Goal: Transaction & Acquisition: Purchase product/service

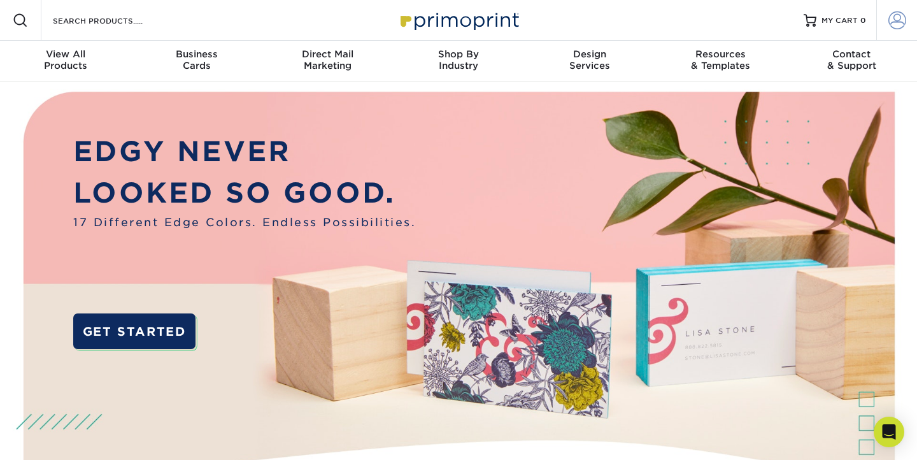
click at [896, 24] on span at bounding box center [897, 20] width 18 height 18
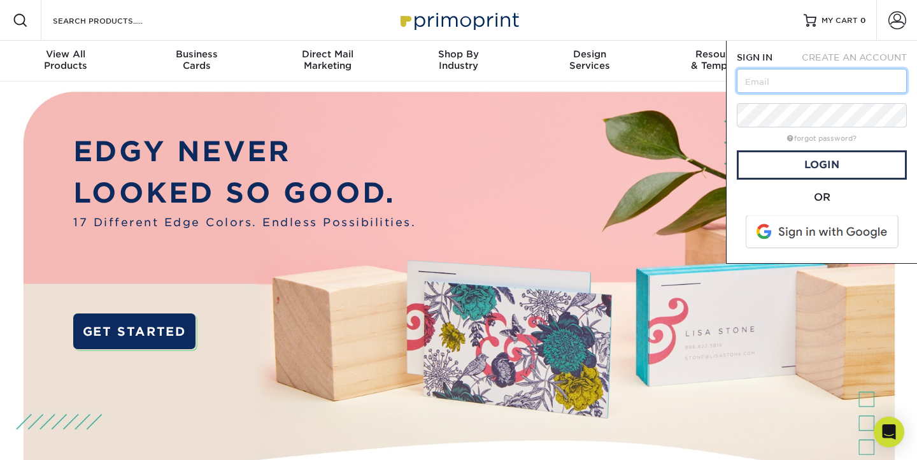
type input "[EMAIL_ADDRESS][DOMAIN_NAME]"
click at [848, 166] on link "Login" at bounding box center [822, 164] width 170 height 29
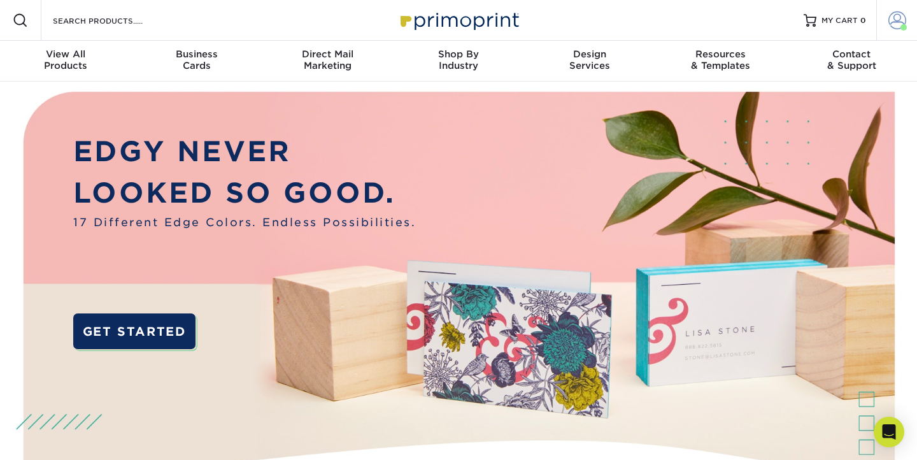
click at [893, 19] on span at bounding box center [897, 20] width 18 height 18
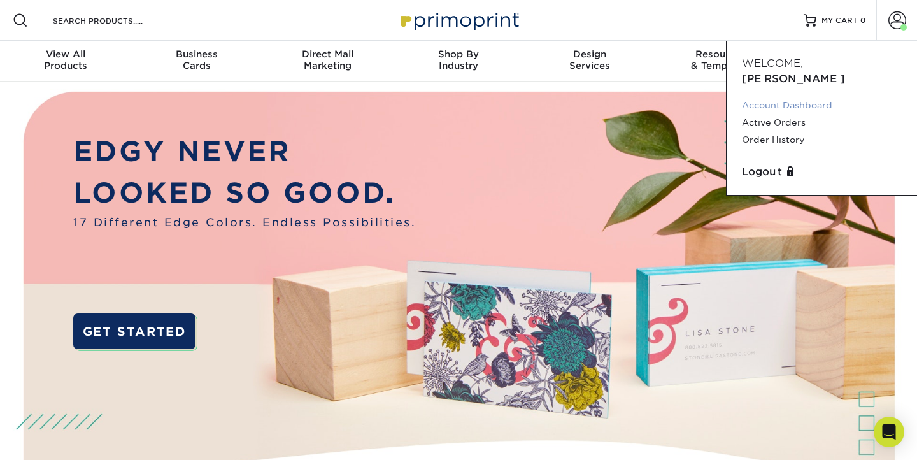
click at [799, 97] on link "Account Dashboard" at bounding box center [822, 105] width 160 height 17
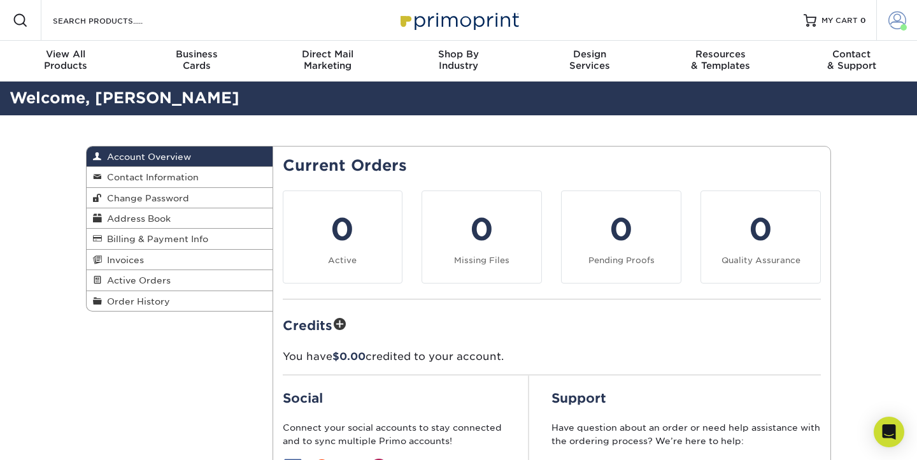
click at [890, 20] on span at bounding box center [897, 20] width 18 height 18
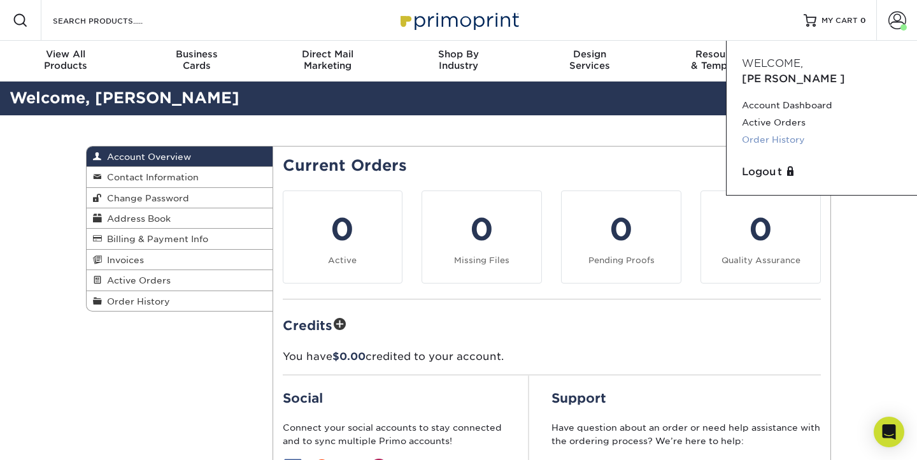
click at [793, 131] on link "Order History" at bounding box center [822, 139] width 160 height 17
click at [789, 131] on link "Order History" at bounding box center [822, 139] width 160 height 17
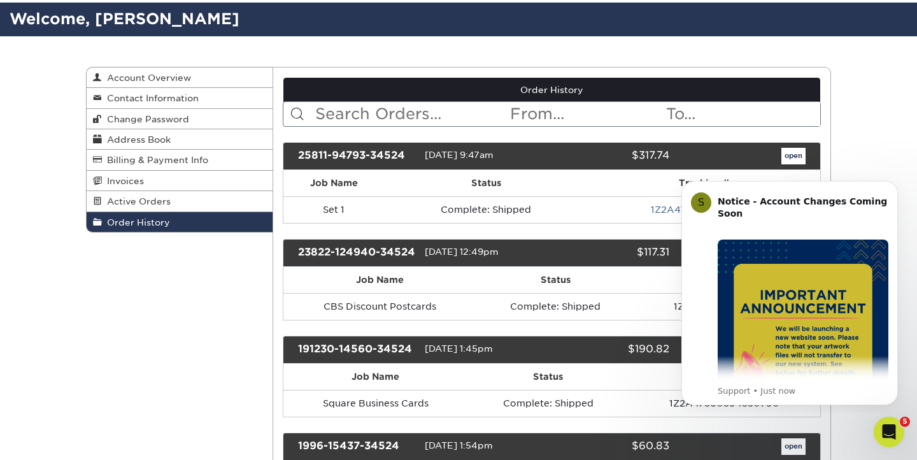
click at [791, 155] on link "open" at bounding box center [793, 156] width 24 height 17
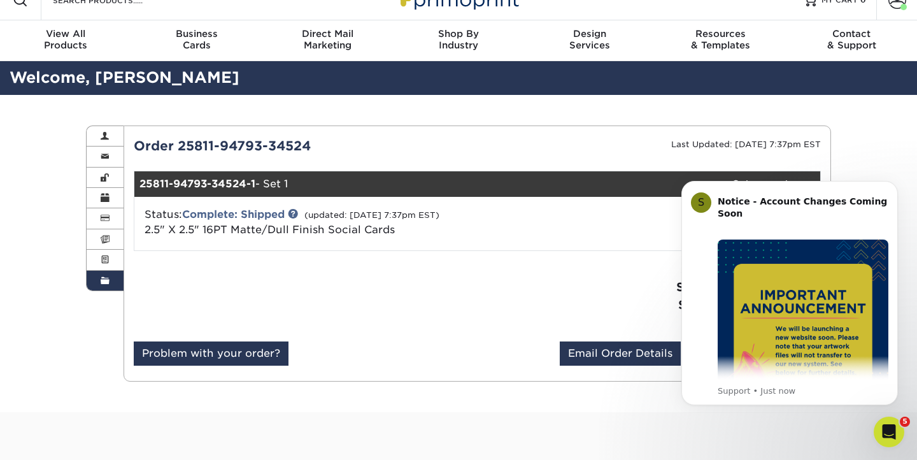
scroll to position [26, 0]
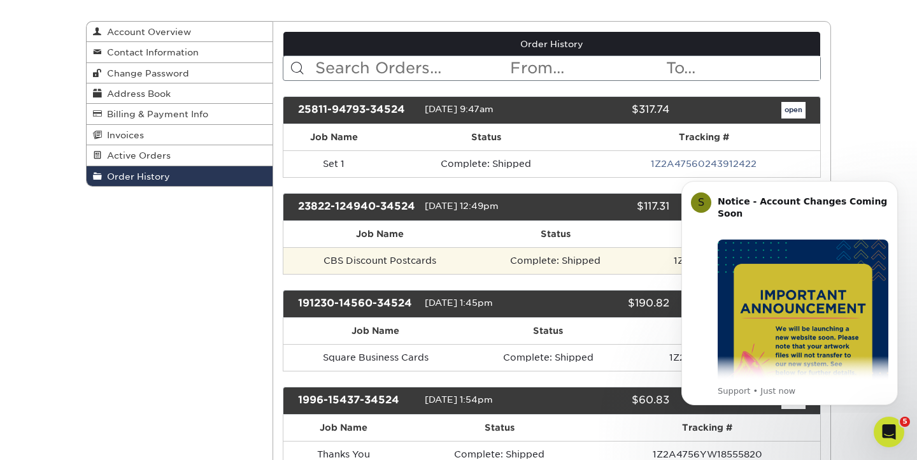
click at [624, 255] on td "Complete: Shipped" at bounding box center [555, 260] width 159 height 27
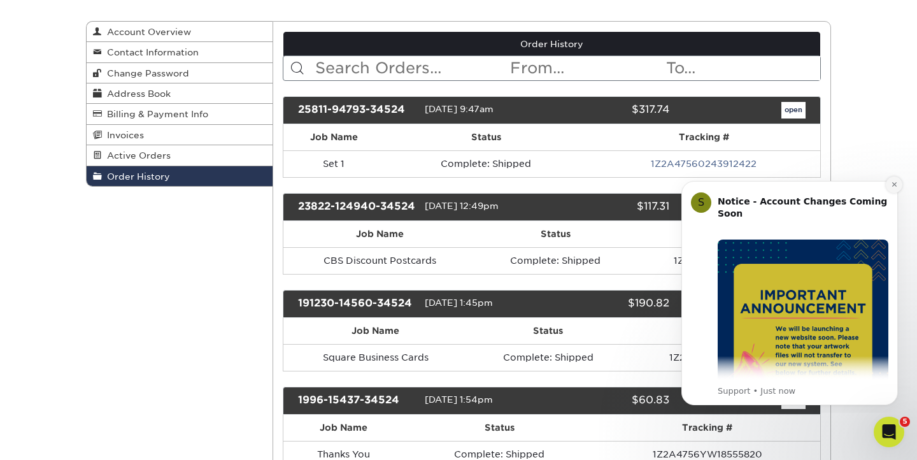
click at [894, 181] on icon "Dismiss notification" at bounding box center [894, 184] width 7 height 7
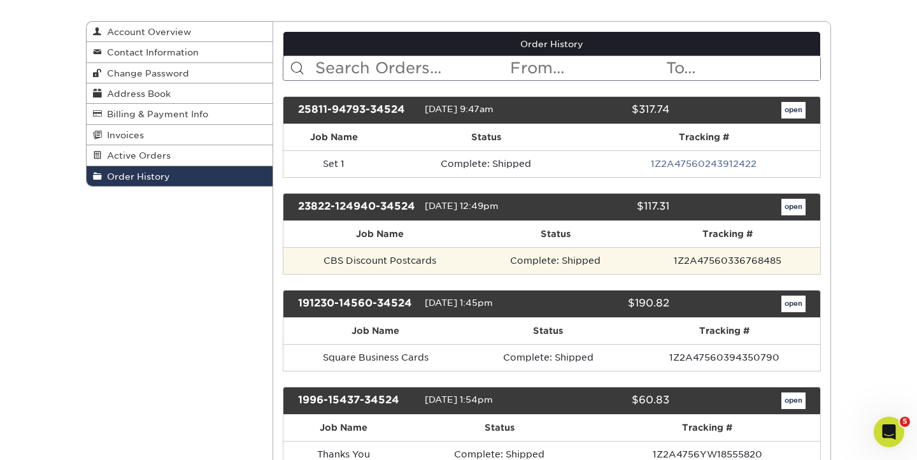
click at [798, 257] on td "1Z2A47560336768485" at bounding box center [727, 260] width 185 height 27
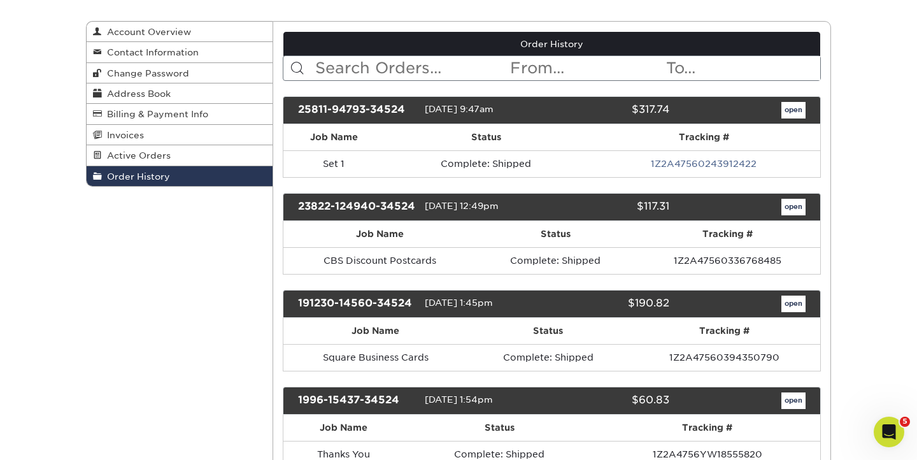
click at [798, 206] on link "open" at bounding box center [793, 207] width 24 height 17
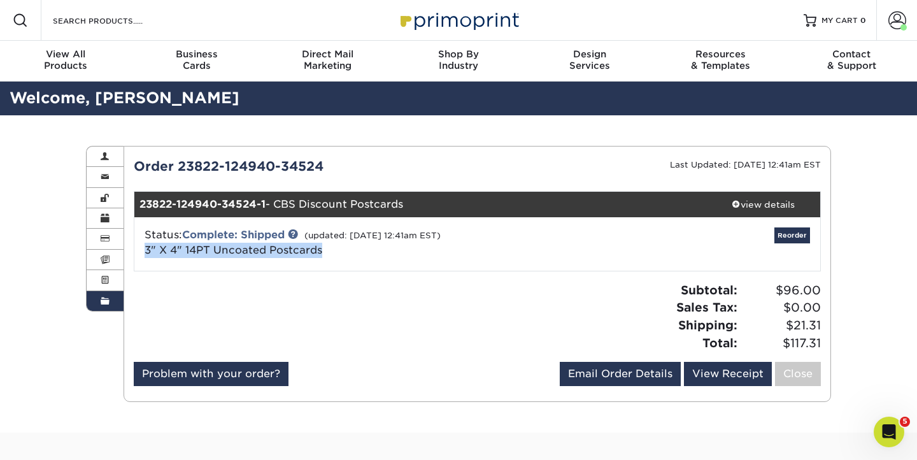
drag, startPoint x: 329, startPoint y: 248, endPoint x: 135, endPoint y: 245, distance: 193.6
click at [135, 245] on div "Status: Complete: Shipped (updated: 08/23/2023 12:41am EST) 3" X 4" 14PT Uncoat…" at bounding box center [363, 242] width 457 height 31
copy link "3" X 4" 14PT Uncoated Postcards"
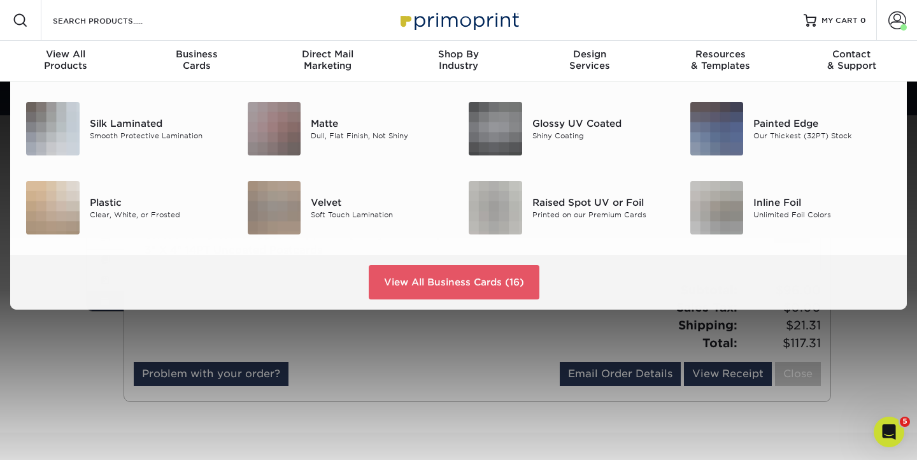
click at [176, 24] on div "Resources Menu Search Products Account Welcome, Annemarie Account Dashboard Act…" at bounding box center [458, 20] width 917 height 41
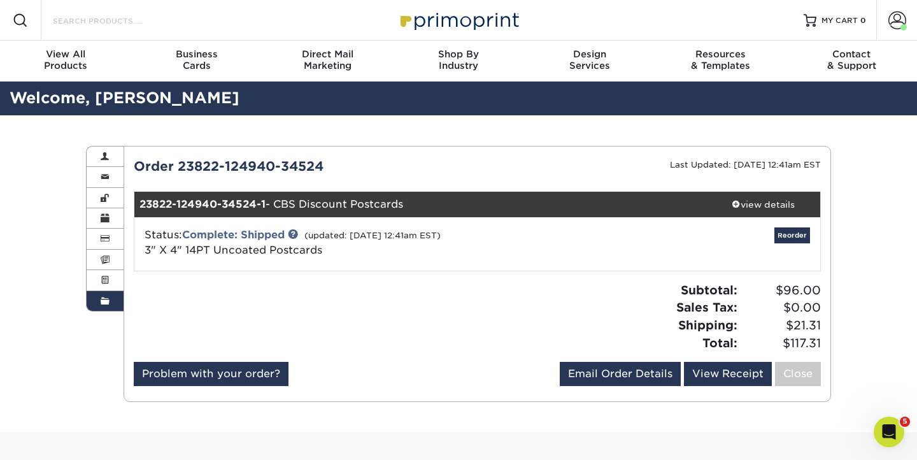
click at [147, 17] on input "Search Products" at bounding box center [114, 20] width 124 height 15
paste input "3" X 4" 14PT Uncoated Postcards"
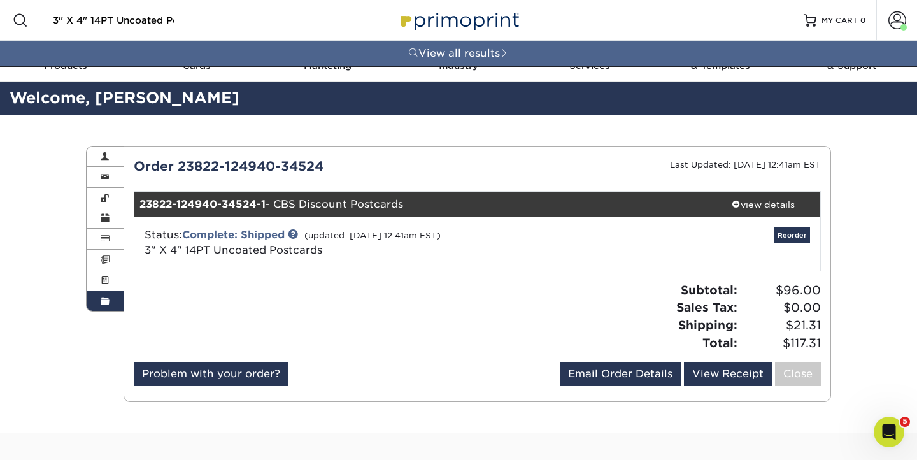
type input "3" X 4" 14PT Uncoated Postcards"
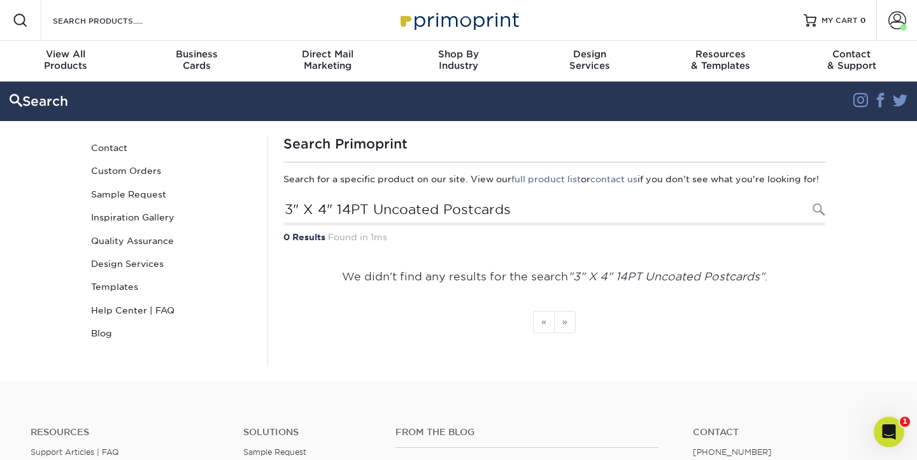
click at [206, 25] on div "Resources Menu Search Products Account Welcome, [PERSON_NAME] Account Dashboard…" at bounding box center [458, 20] width 917 height 41
click at [155, 10] on div "Search Products" at bounding box center [108, 20] width 134 height 41
click at [110, 20] on input "Search Products" at bounding box center [114, 20] width 124 height 15
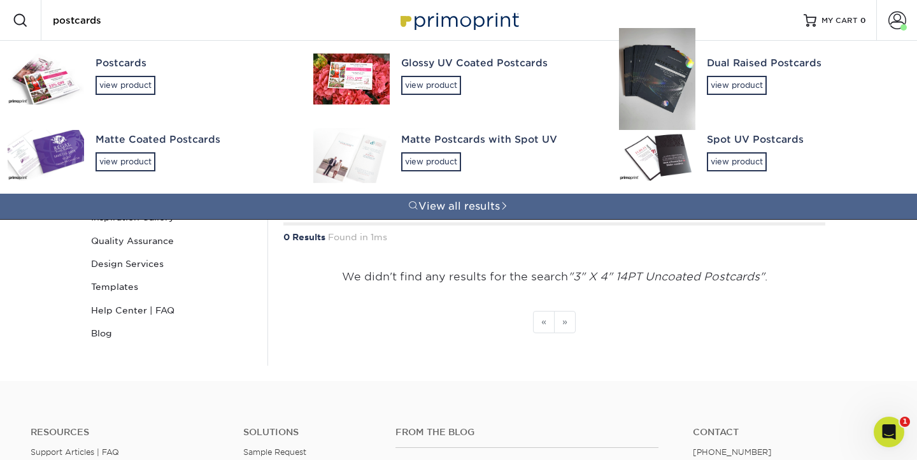
type input "postcards"
click at [120, 63] on div "Postcards" at bounding box center [193, 63] width 195 height 15
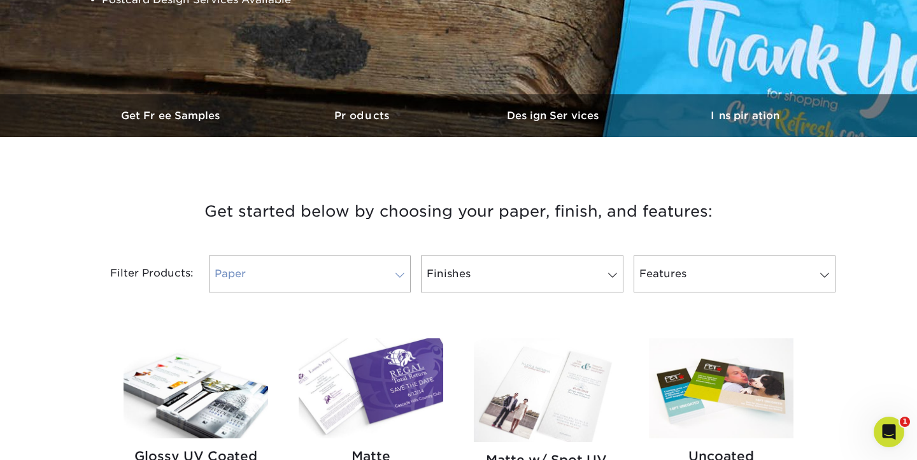
scroll to position [308, 0]
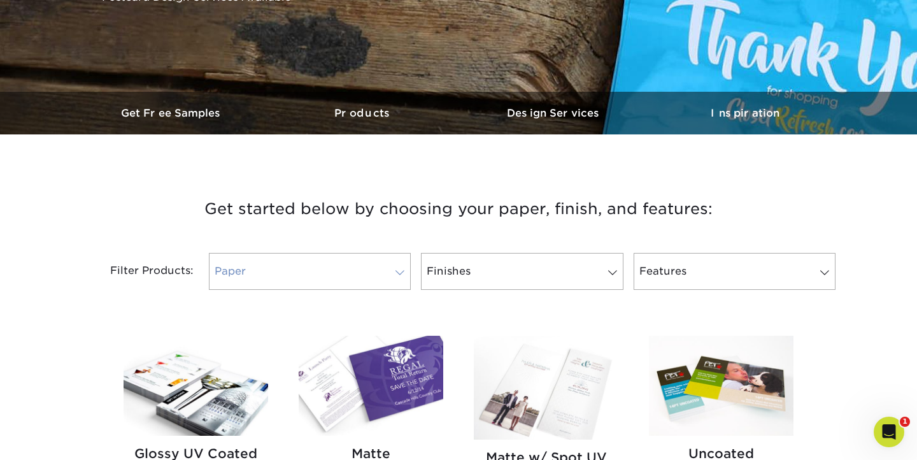
click at [385, 269] on link "Paper" at bounding box center [310, 271] width 202 height 37
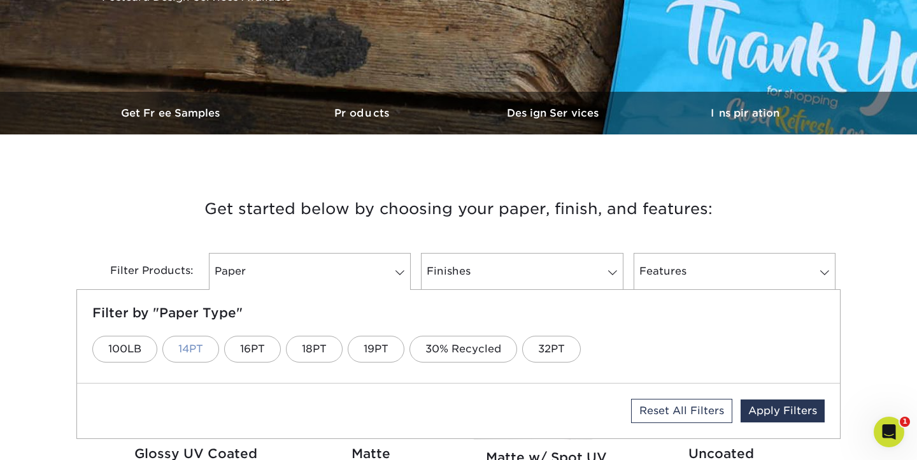
click at [193, 343] on link "14PT" at bounding box center [190, 349] width 57 height 27
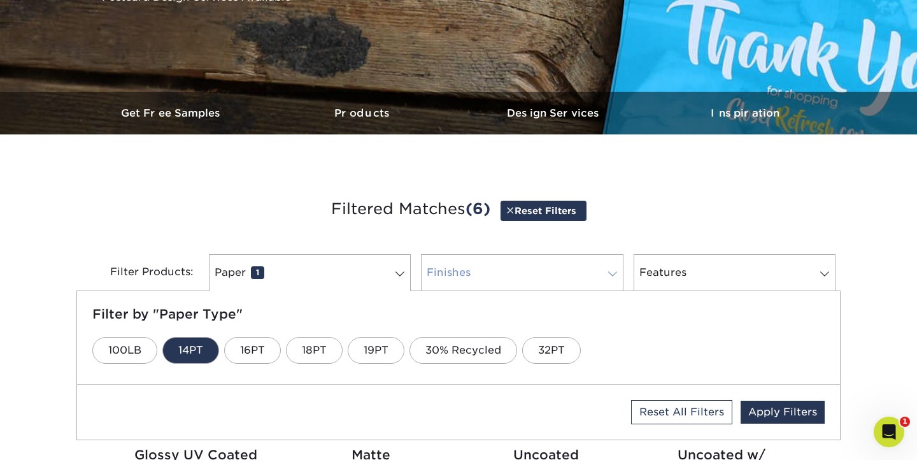
click at [563, 271] on link "Finishes 0" at bounding box center [522, 272] width 202 height 37
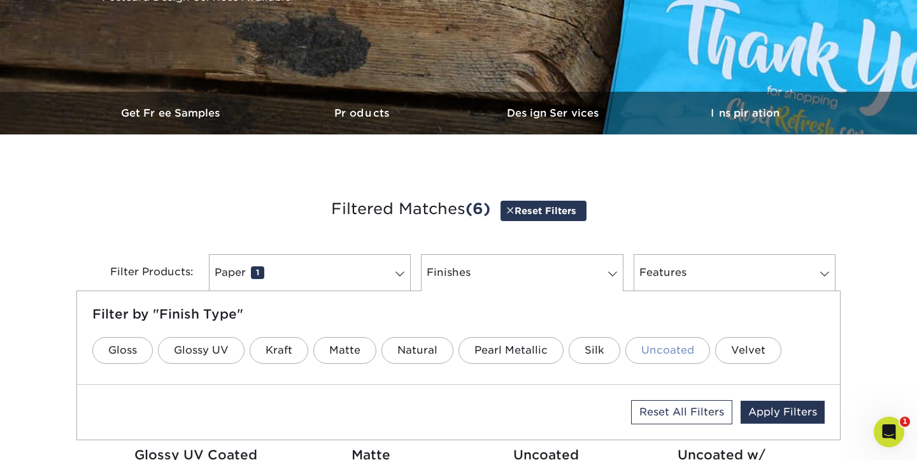
click at [644, 348] on link "Uncoated" at bounding box center [667, 350] width 85 height 27
click at [763, 269] on link "Features 0" at bounding box center [735, 272] width 202 height 37
click at [791, 203] on h3 "Filtered Matches (8) Reset Filters" at bounding box center [458, 209] width 745 height 59
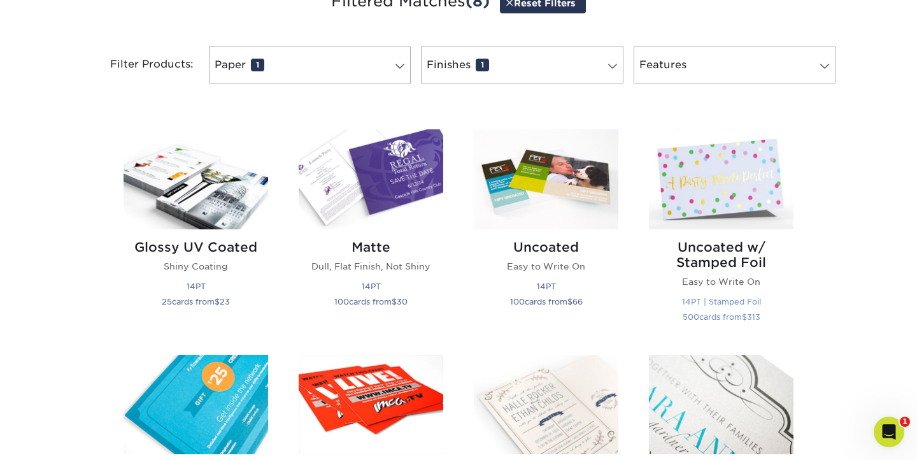
scroll to position [520, 0]
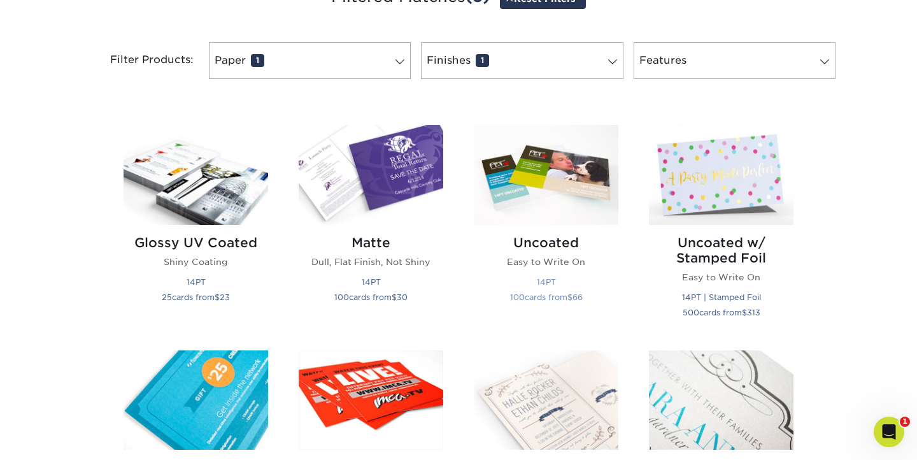
click at [546, 184] on img at bounding box center [546, 175] width 145 height 100
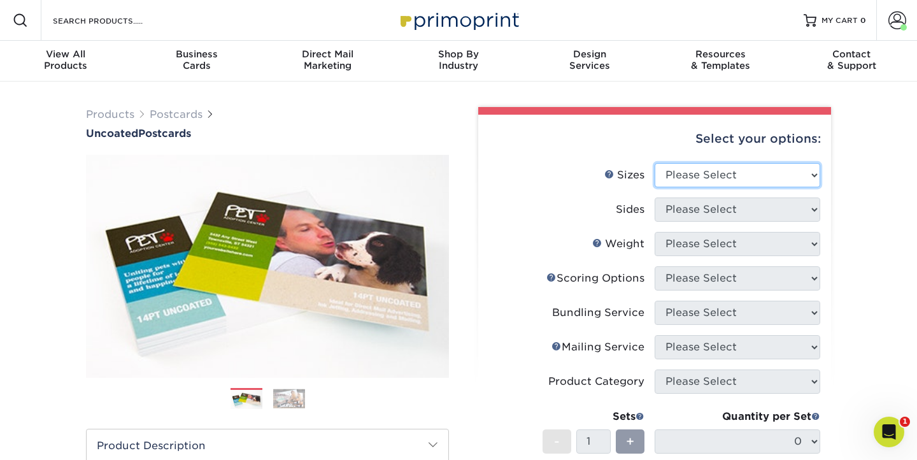
select select "3.00x4.00"
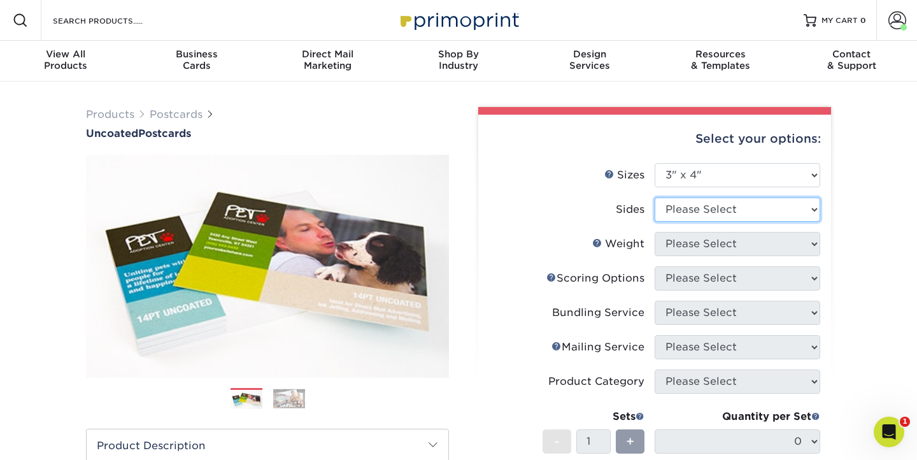
select select "13abbda7-1d64-4f25-8bb2-c179b224825d"
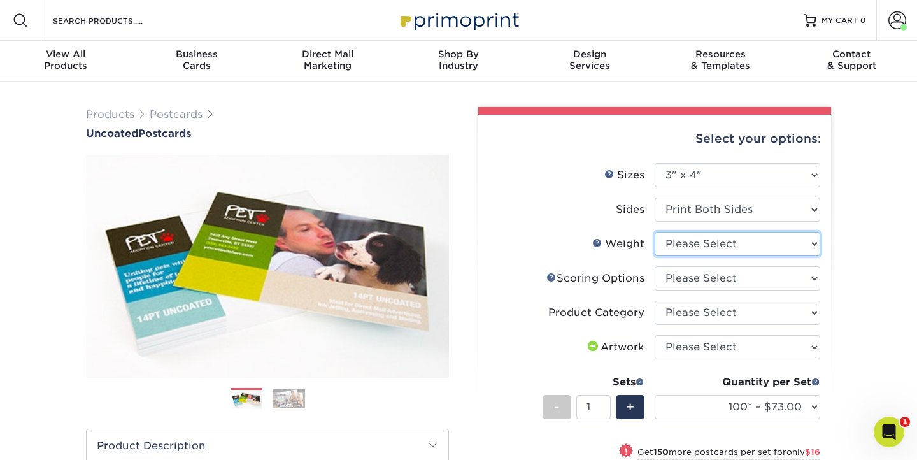
select select "14PT Uncoated"
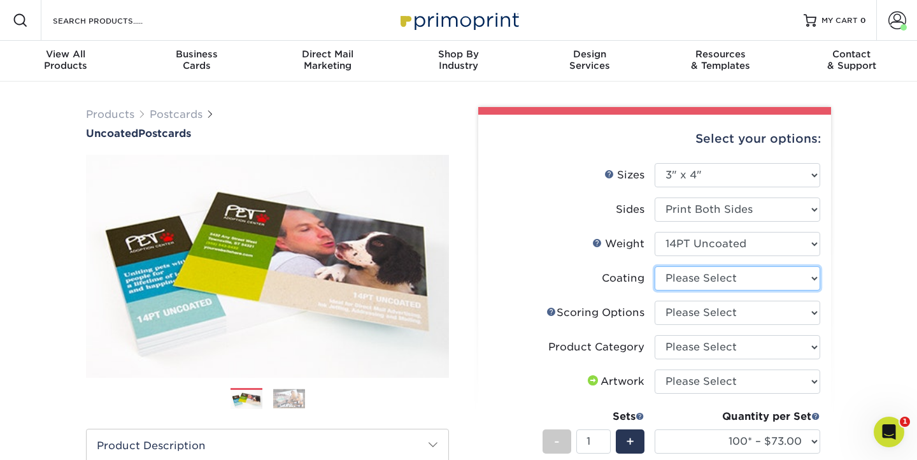
select select "3e7618de-abca-4bda-9f97-8b9129e913d8"
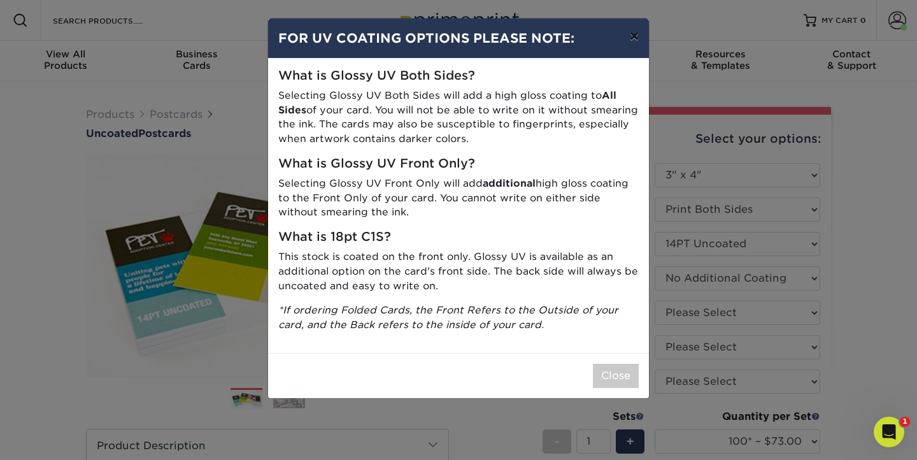
click at [635, 34] on button "×" at bounding box center [633, 36] width 29 height 36
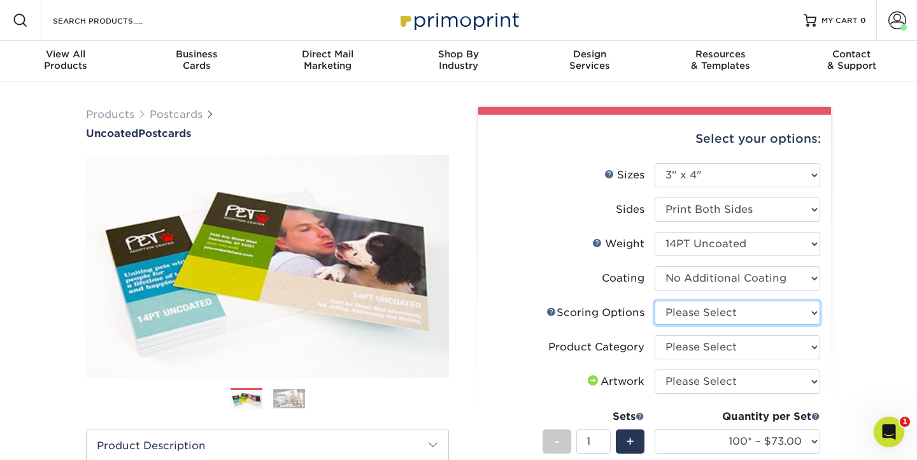
select select "16ebe401-5398-422d-8cb0-f3adbb82deb5"
select select "9b7272e0-d6c8-4c3c-8e97-d3a1bcdab858"
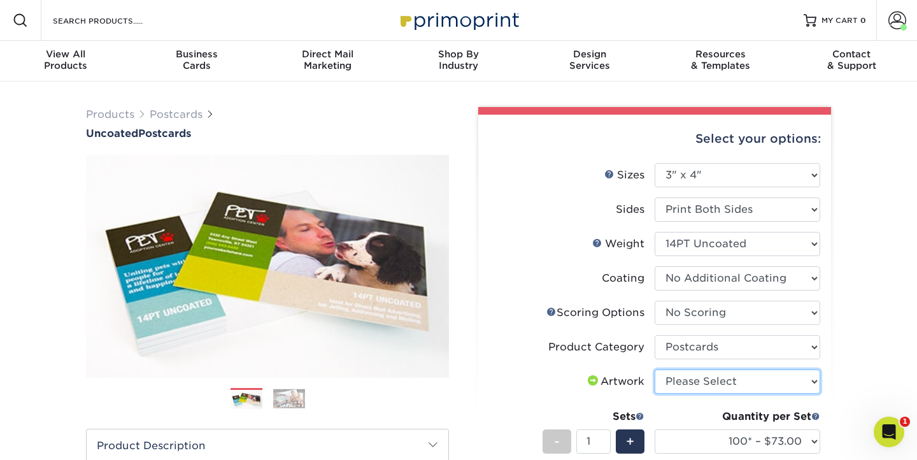
select select "upload"
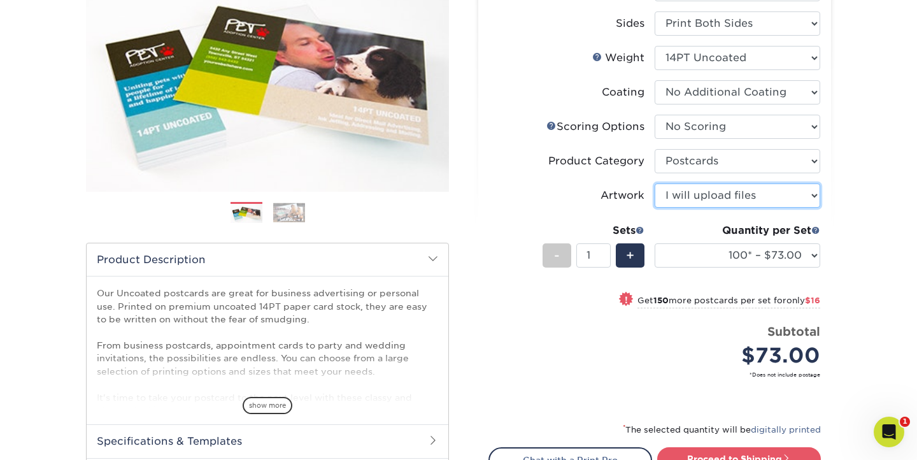
scroll to position [188, 0]
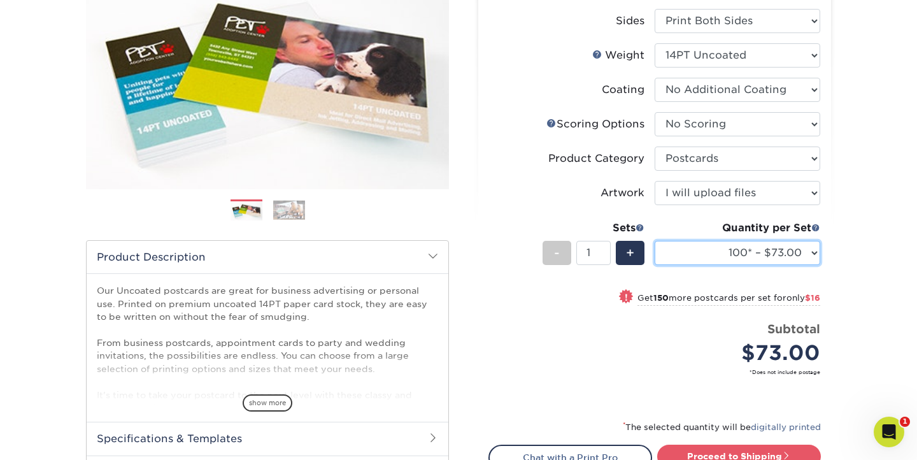
select select "2500 – $238.00"
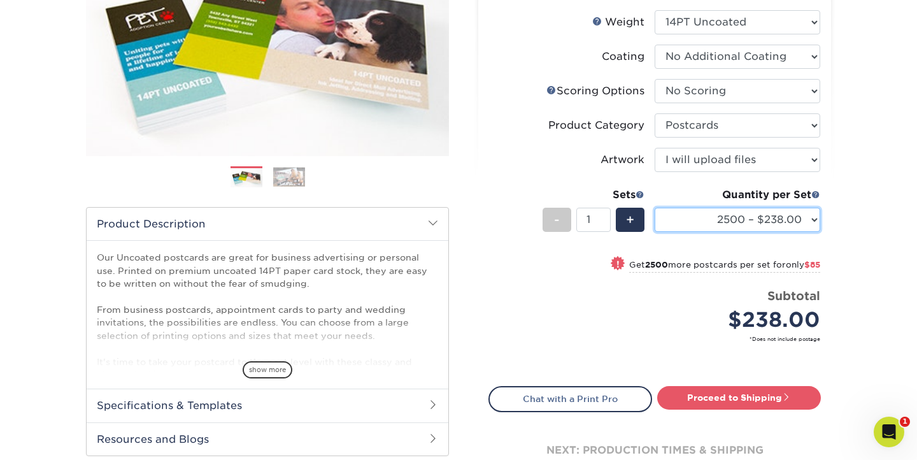
scroll to position [228, 0]
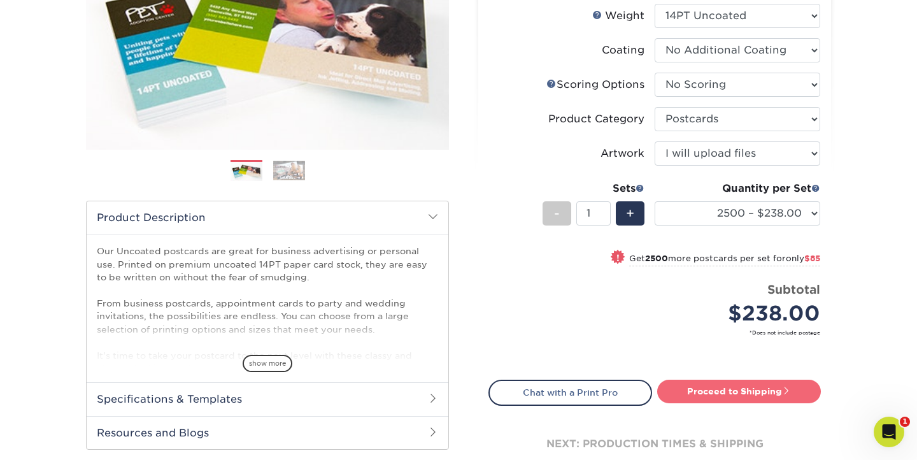
click at [712, 388] on link "Proceed to Shipping" at bounding box center [739, 390] width 164 height 23
type input "Set 1"
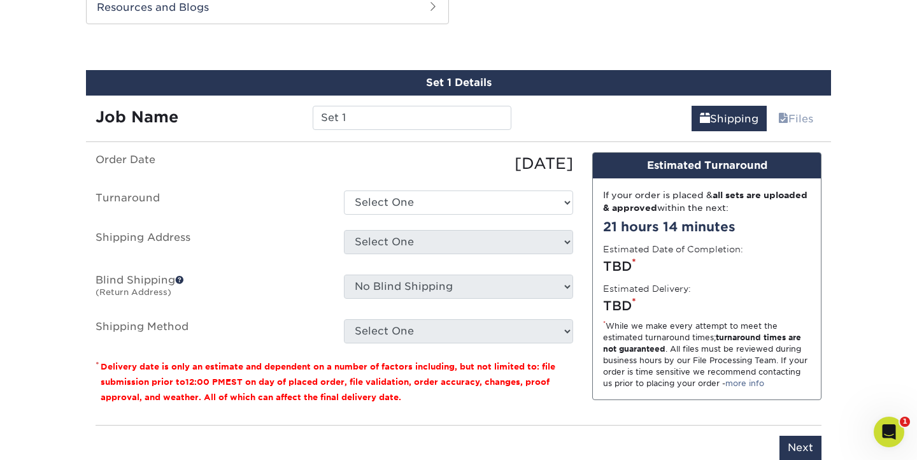
scroll to position [646, 0]
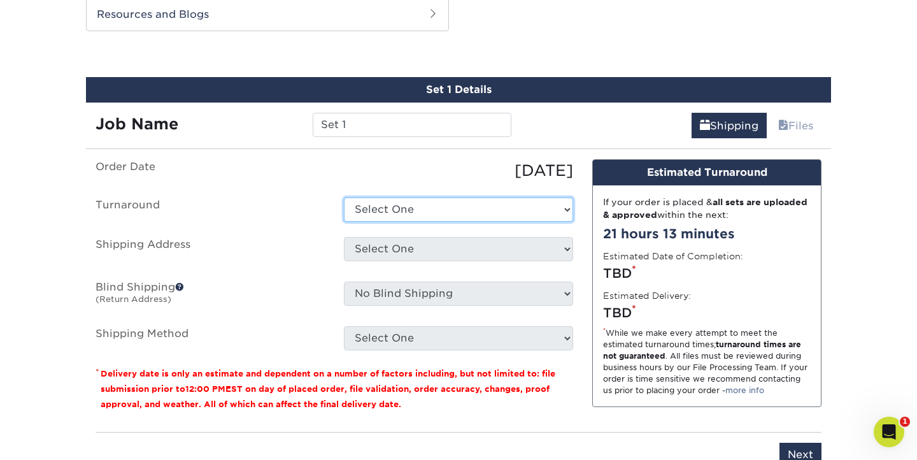
select select "b8f6eae8-b238-4dd1-ad6d-bcf048461c4c"
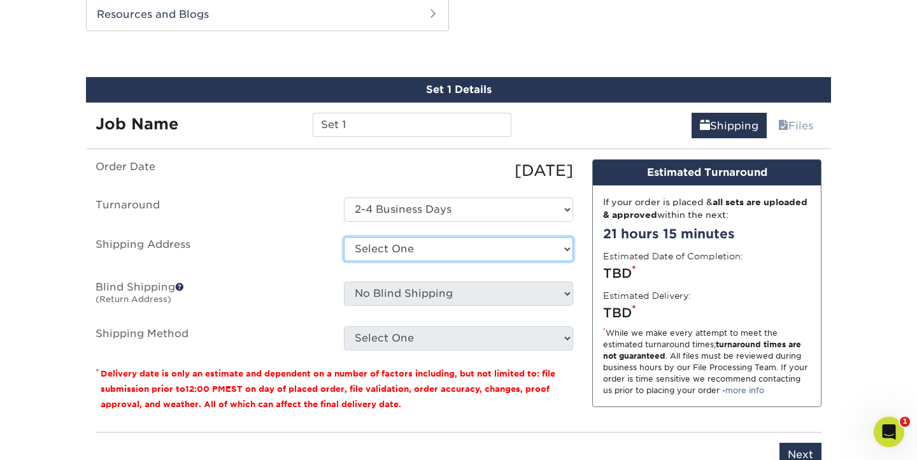
select select "121799"
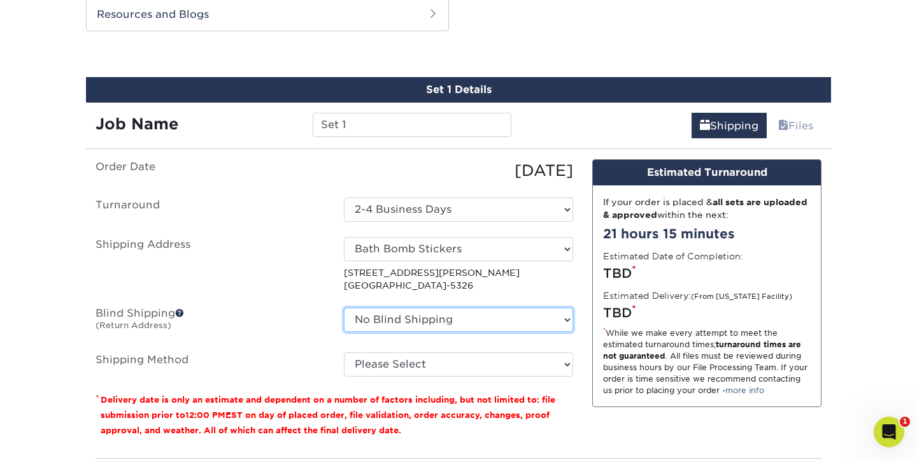
select select "121799"
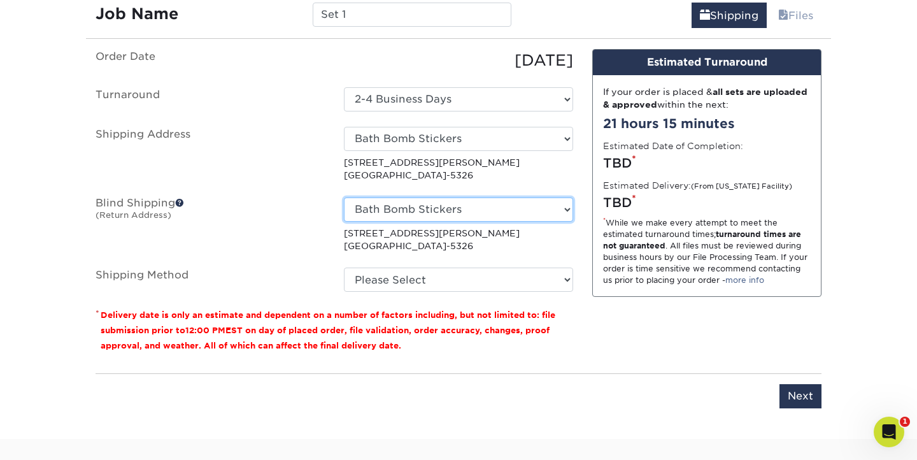
scroll to position [769, 0]
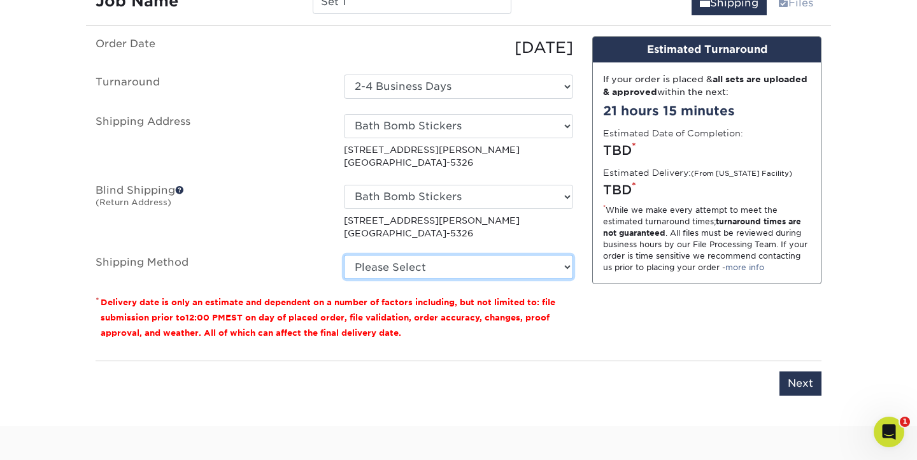
select select "03"
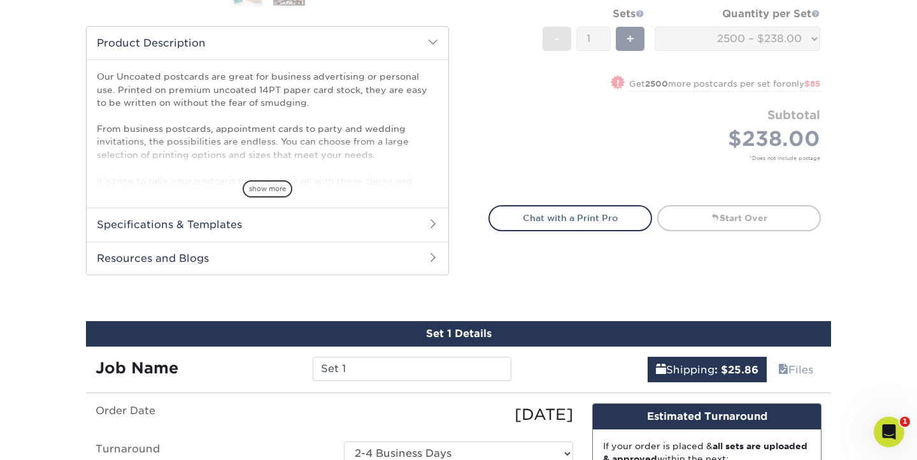
scroll to position [402, 0]
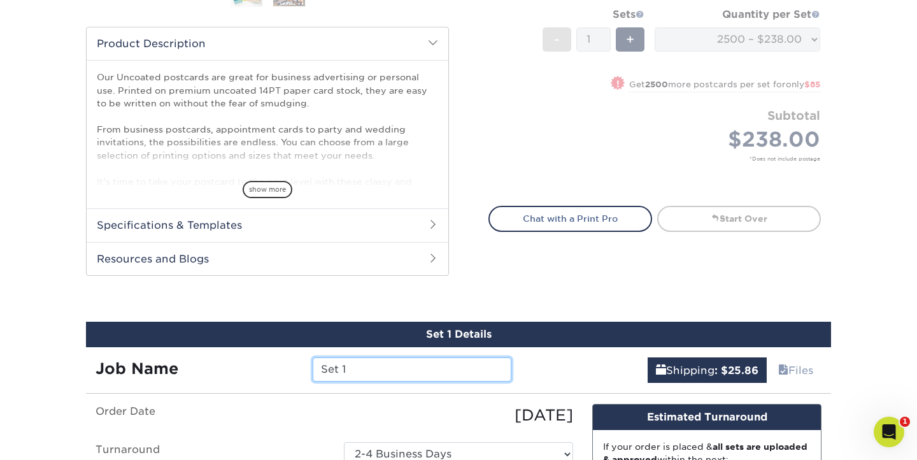
drag, startPoint x: 374, startPoint y: 367, endPoint x: 253, endPoint y: 367, distance: 121.0
click at [253, 367] on div "Job Name Set 1" at bounding box center [303, 369] width 435 height 24
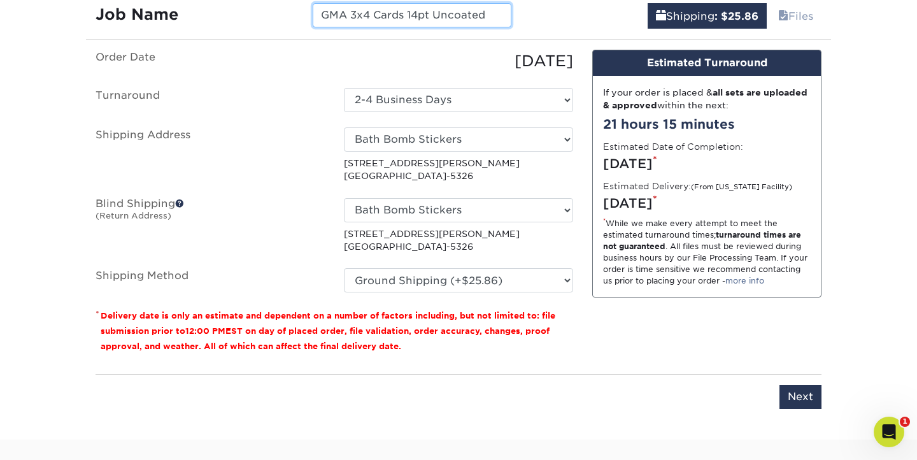
scroll to position [825, 0]
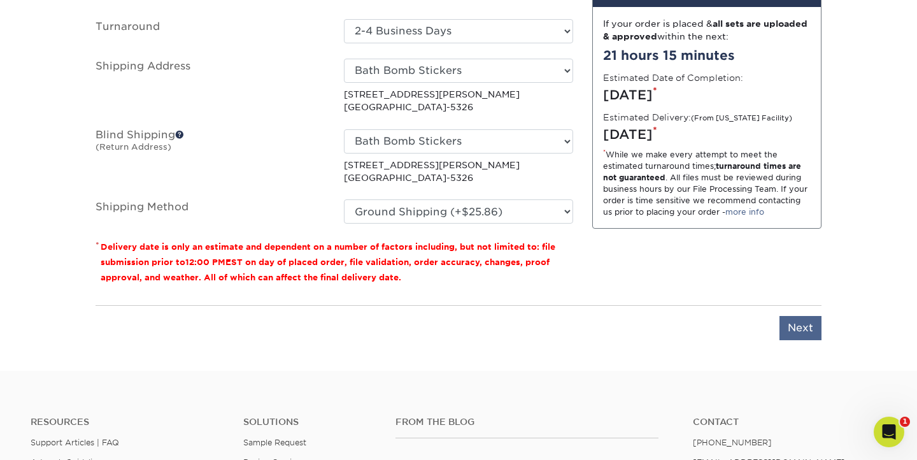
type input "GMA 3x4 Cards 14pt Uncoated"
click at [797, 324] on input "Next" at bounding box center [800, 328] width 42 height 24
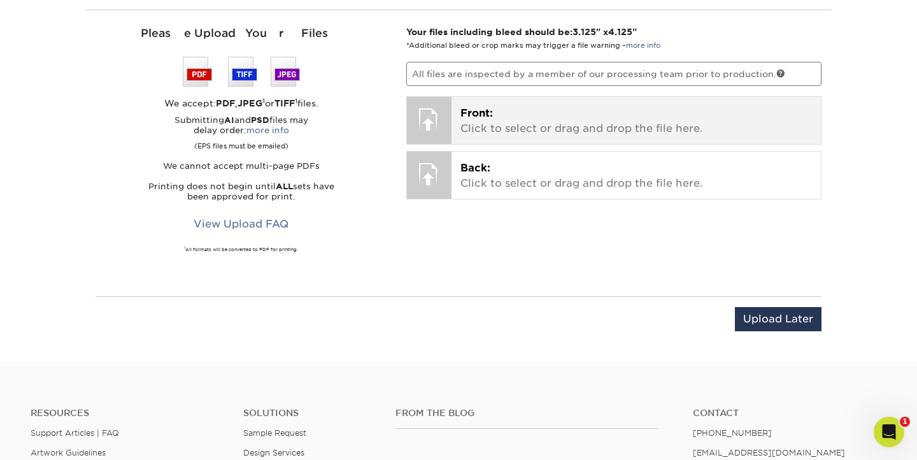
scroll to position [757, 0]
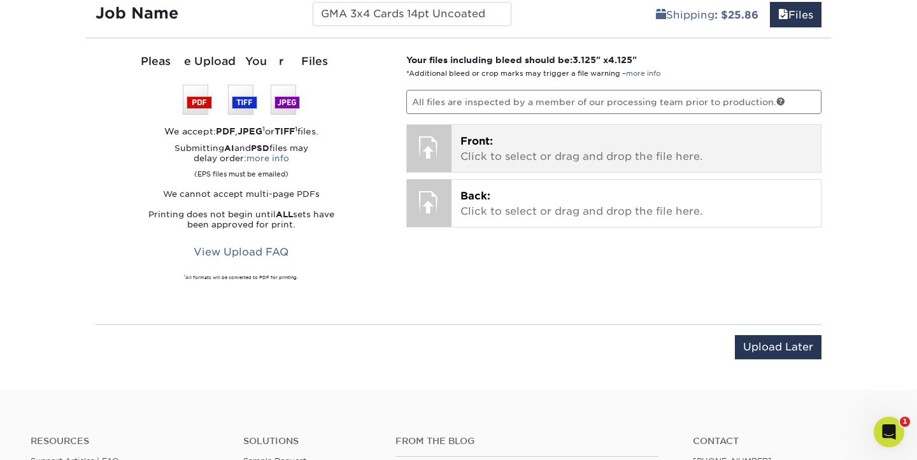
click at [568, 148] on p "Front: Click to select or drag and drop the file here." at bounding box center [636, 149] width 352 height 31
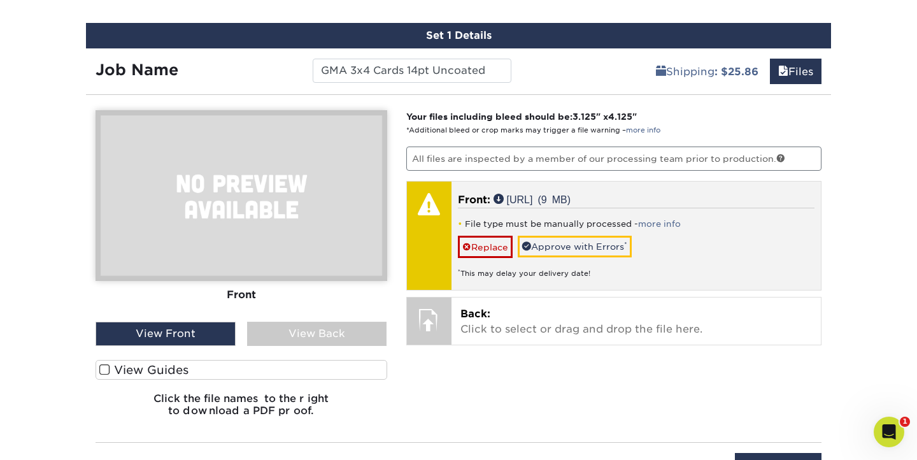
scroll to position [697, 0]
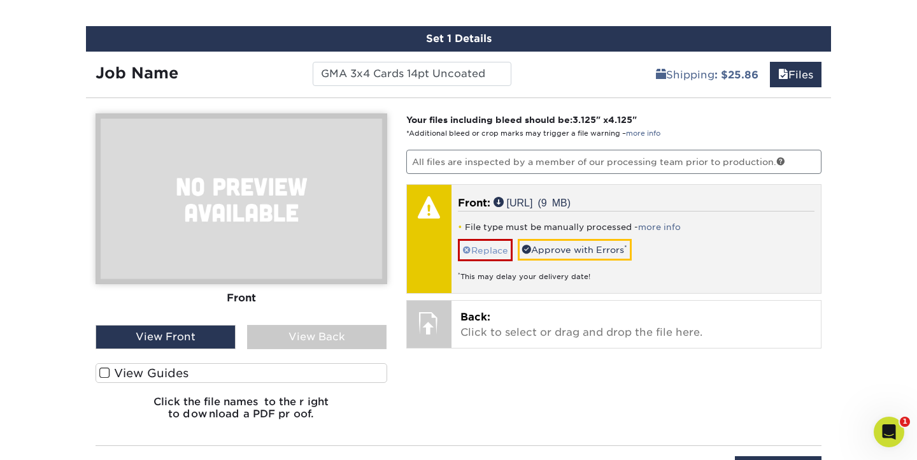
click at [498, 250] on link "Replace" at bounding box center [485, 250] width 55 height 22
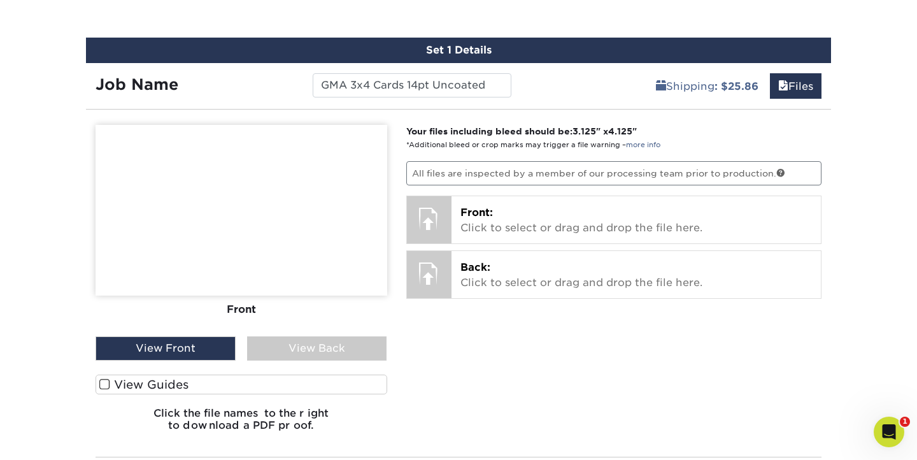
scroll to position [688, 0]
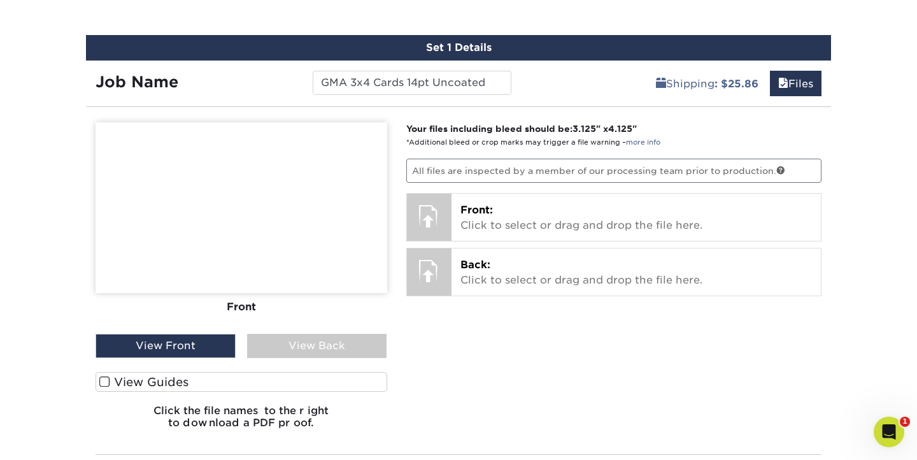
click at [168, 384] on label "View Guides" at bounding box center [242, 382] width 292 height 20
click at [0, 0] on input "View Guides" at bounding box center [0, 0] width 0 height 0
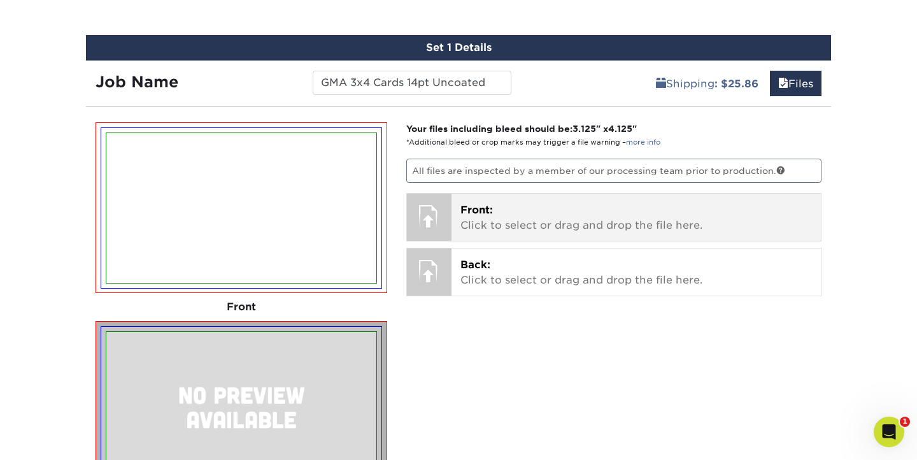
click at [508, 221] on p "Front: Click to select or drag and drop the file here." at bounding box center [636, 217] width 352 height 31
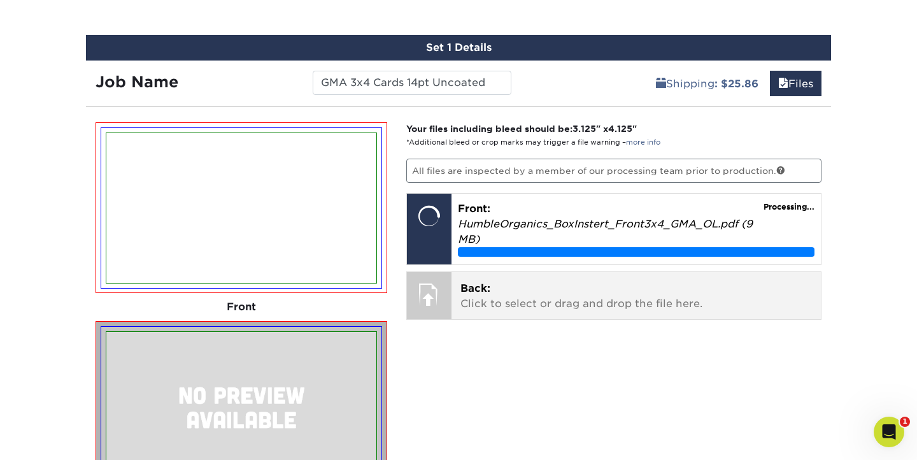
click at [530, 290] on p "Back: Click to select or drag and drop the file here." at bounding box center [636, 296] width 352 height 31
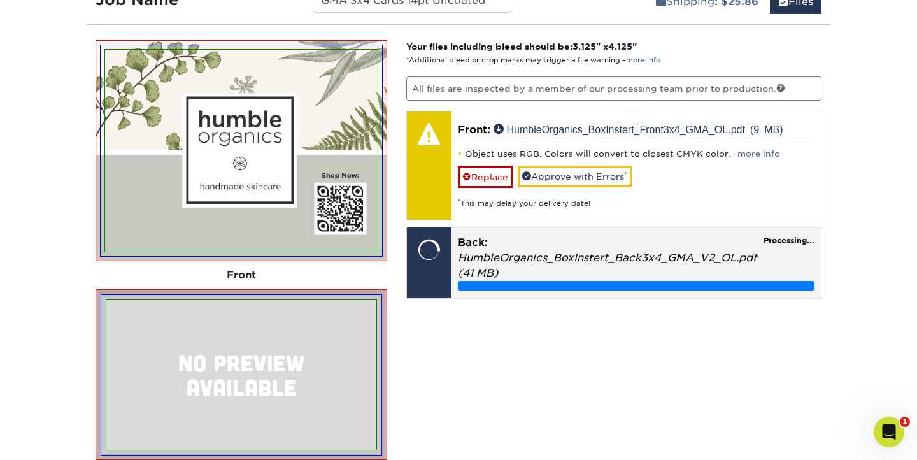
scroll to position [771, 0]
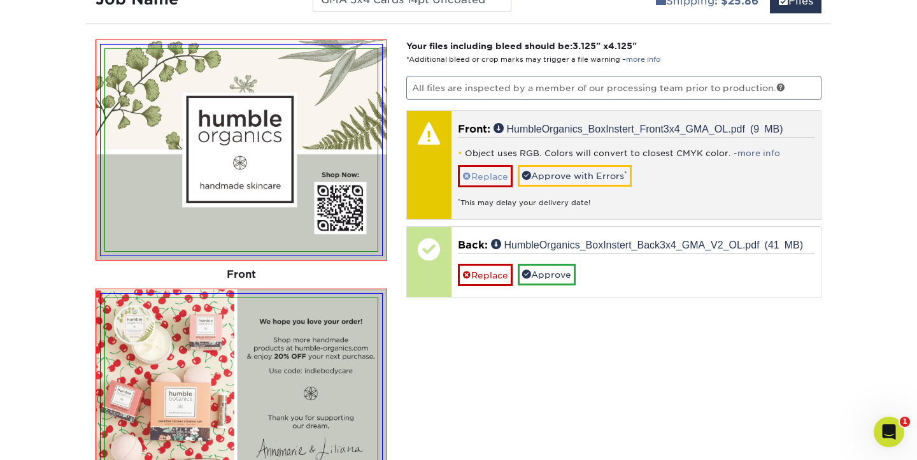
click at [494, 176] on link "Replace" at bounding box center [485, 176] width 55 height 22
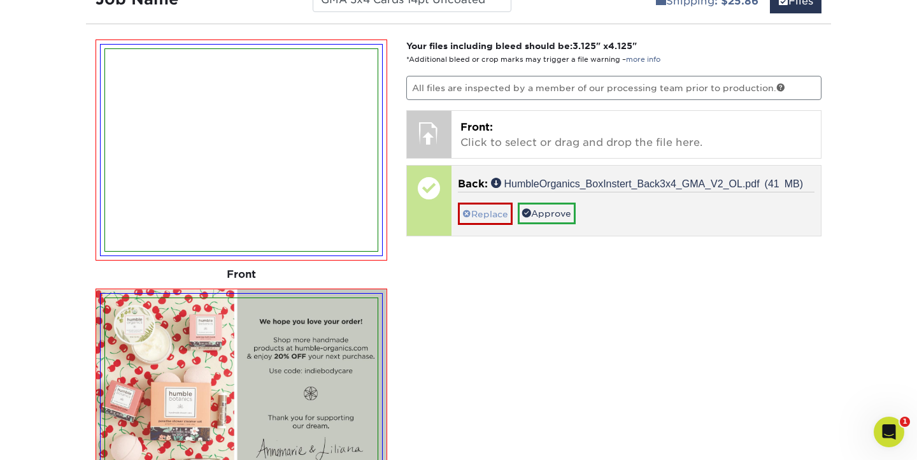
click at [487, 212] on link "Replace" at bounding box center [485, 213] width 55 height 22
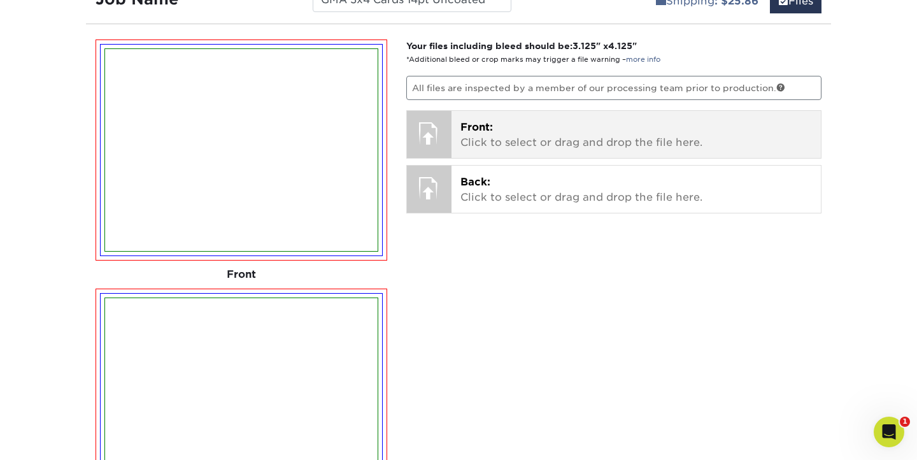
click at [499, 125] on p "Front: Click to select or drag and drop the file here." at bounding box center [636, 135] width 352 height 31
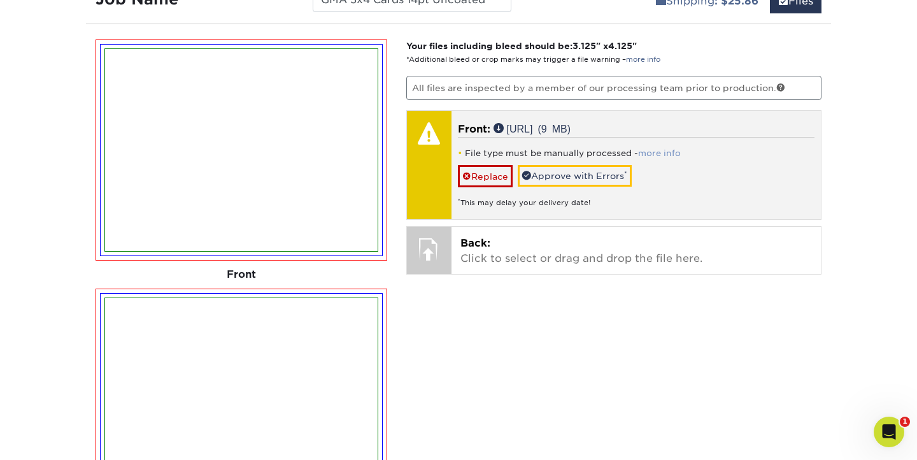
click at [662, 151] on link "more info" at bounding box center [659, 153] width 43 height 10
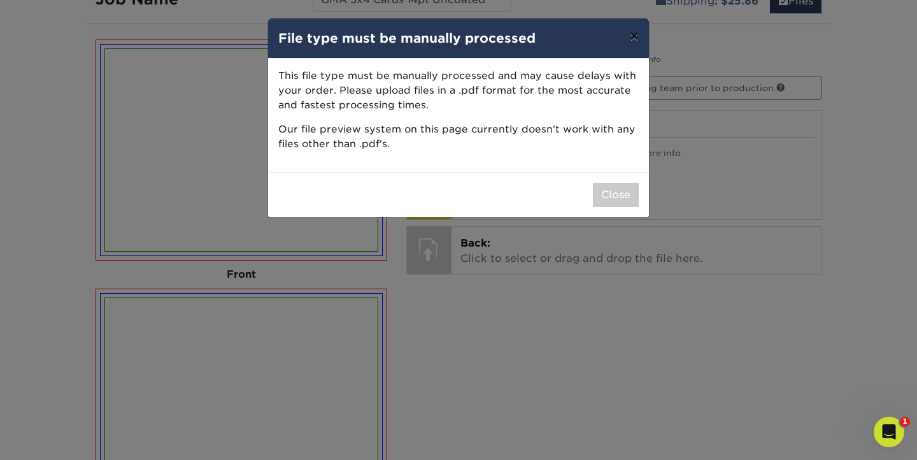
click at [632, 36] on button "×" at bounding box center [633, 36] width 29 height 36
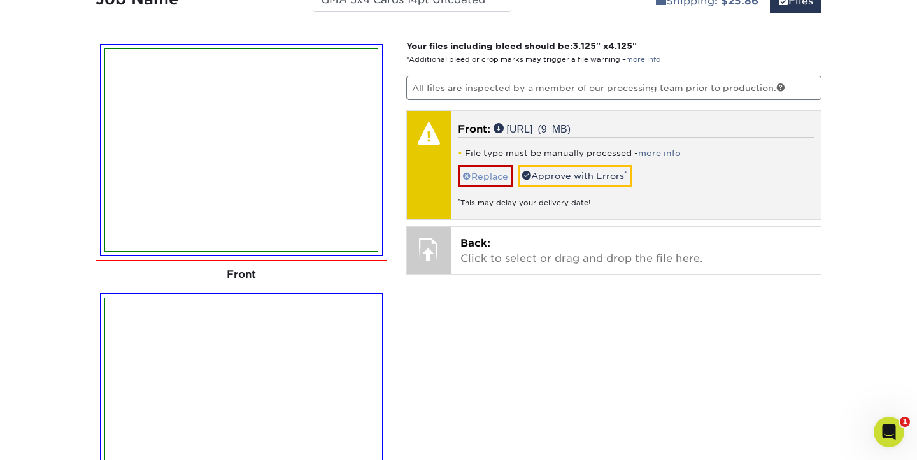
click at [478, 174] on link "Replace" at bounding box center [485, 176] width 55 height 22
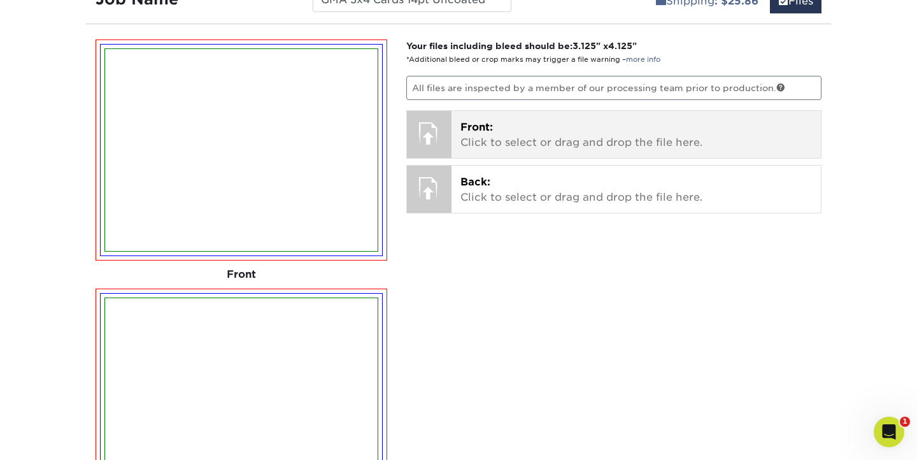
click at [504, 149] on div "Front: Click to select or drag and drop the file here. Choose file [URL] 8.9 Mi…" at bounding box center [636, 134] width 370 height 47
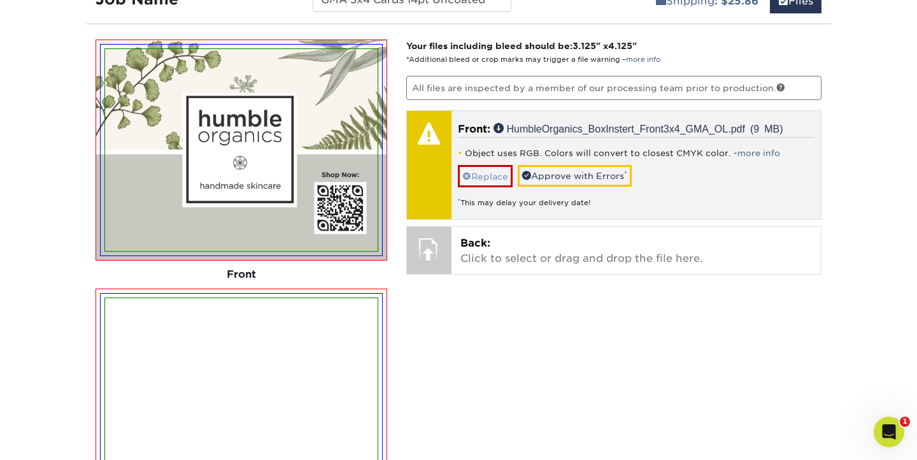
click at [490, 173] on link "Replace" at bounding box center [485, 176] width 55 height 22
